Goal: Transaction & Acquisition: Book appointment/travel/reservation

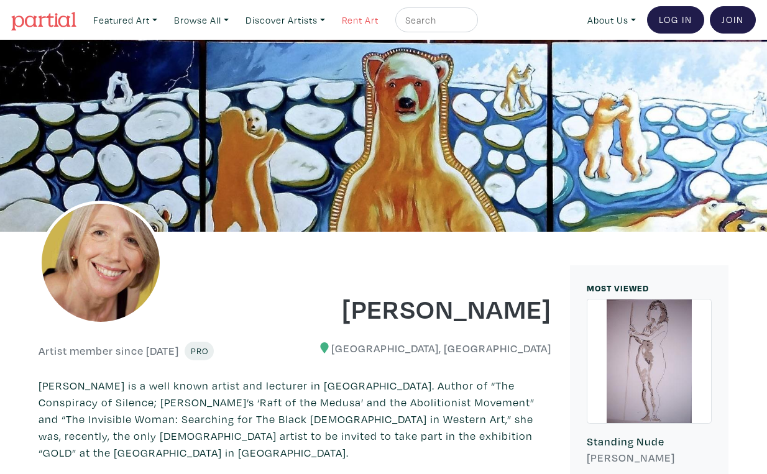
click at [342, 18] on link "Rent Art" at bounding box center [360, 19] width 48 height 25
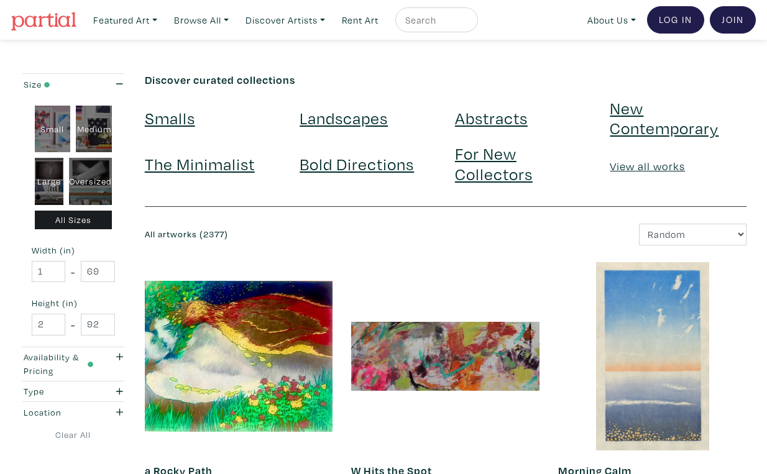
click at [92, 162] on div "Oversized" at bounding box center [90, 181] width 43 height 47
type input "48"
type input "400"
type input "48"
type input "121"
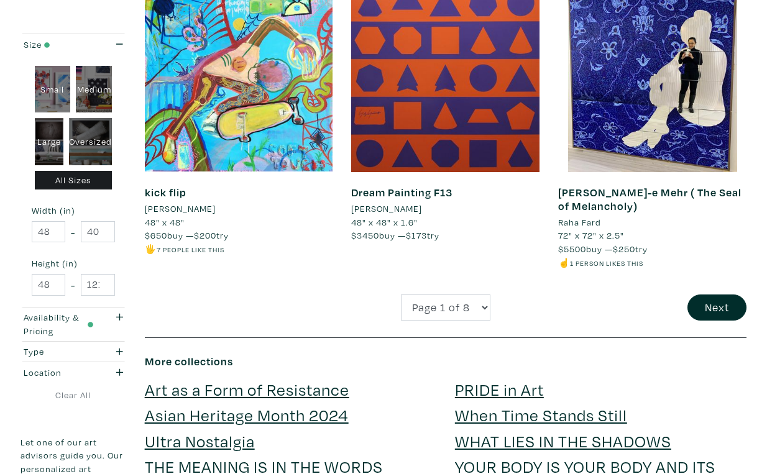
scroll to position [2360, 0]
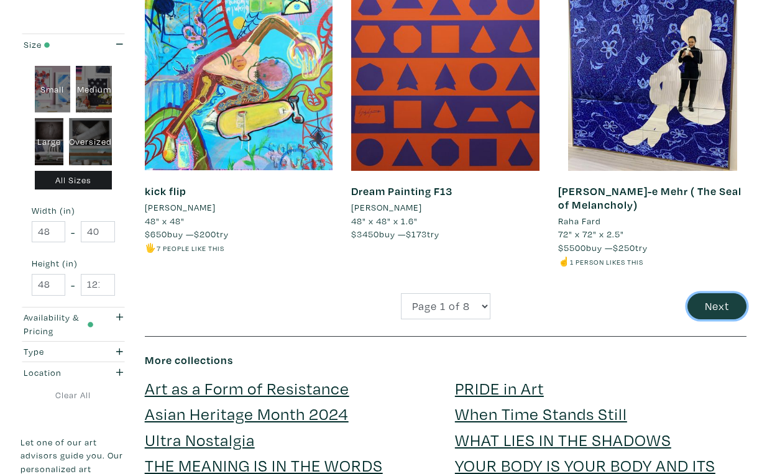
click at [718, 293] on button "Next" at bounding box center [716, 306] width 59 height 27
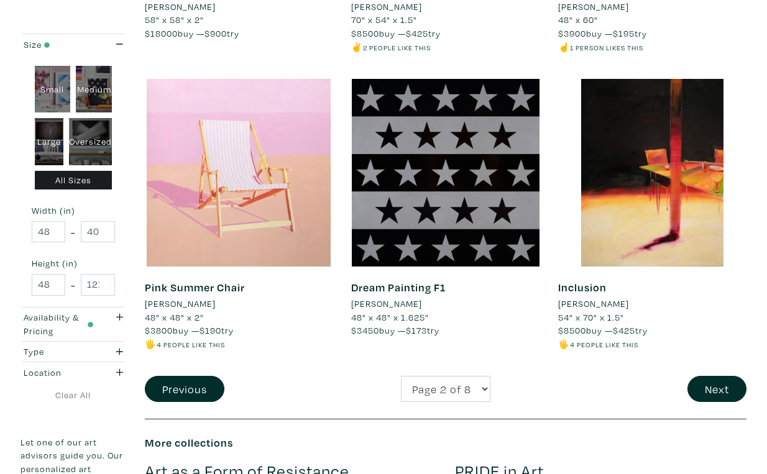
scroll to position [2237, 0]
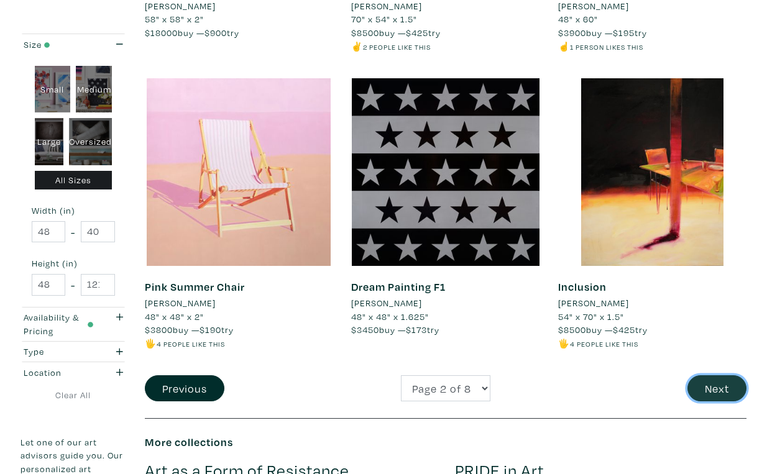
click at [720, 375] on button "Next" at bounding box center [716, 388] width 59 height 27
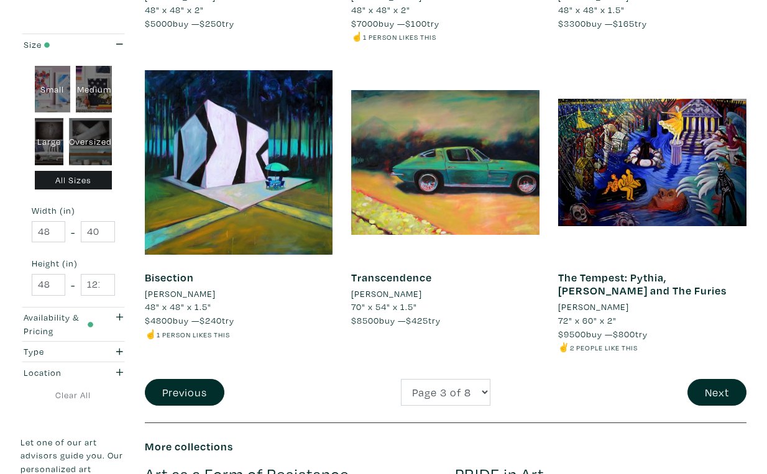
scroll to position [2293, 0]
